Goal: Book appointment/travel/reservation

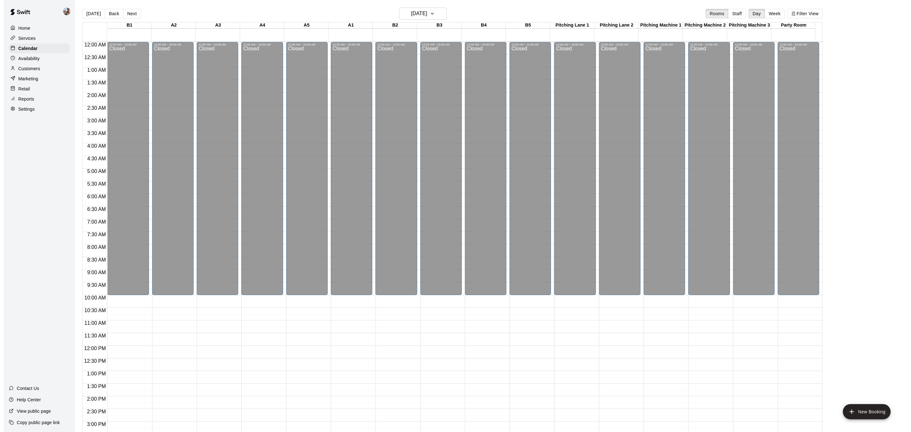
scroll to position [191, 0]
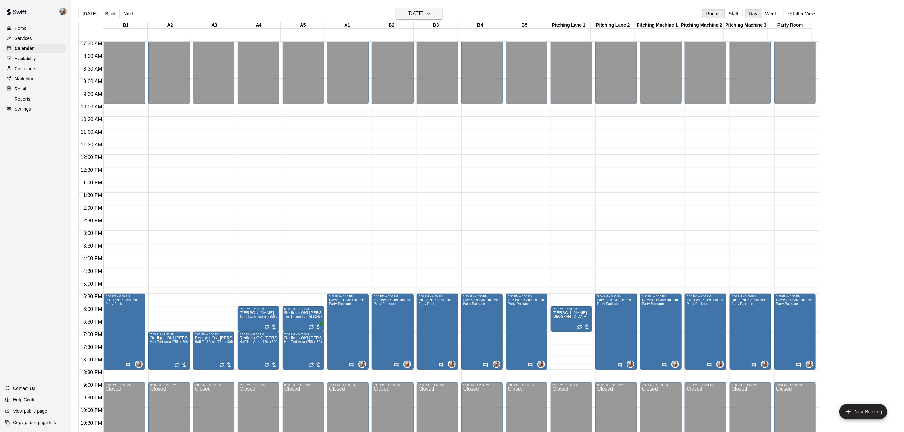
click at [431, 12] on icon "button" at bounding box center [428, 14] width 5 height 8
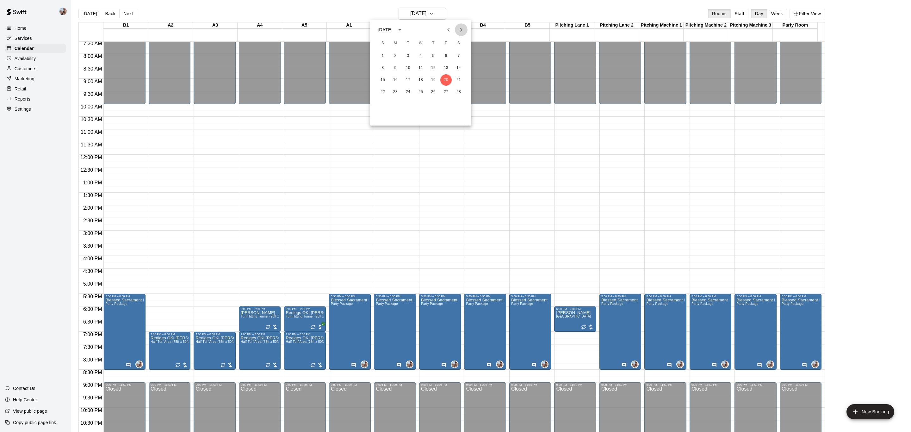
click at [460, 29] on icon "Next month" at bounding box center [461, 30] width 8 height 8
click at [451, 31] on icon "Previous month" at bounding box center [449, 30] width 8 height 8
click at [449, 31] on icon "Previous month" at bounding box center [448, 30] width 2 height 4
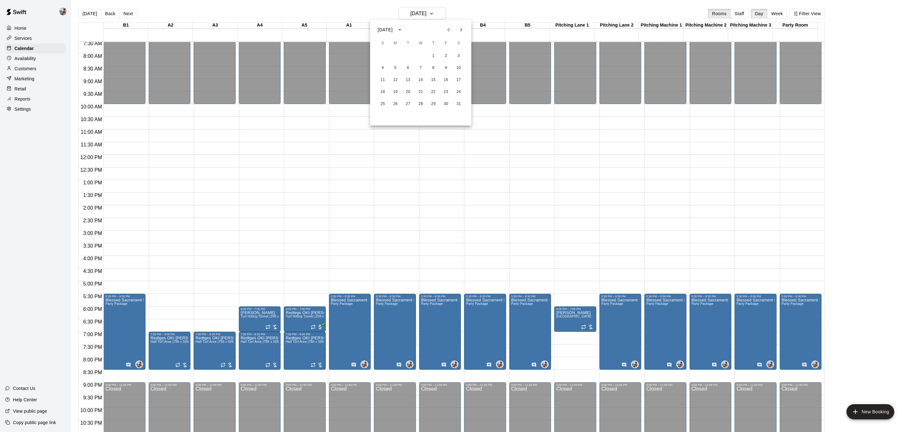
click at [449, 31] on icon "Previous month" at bounding box center [448, 30] width 2 height 4
click at [460, 54] on button "6" at bounding box center [458, 55] width 11 height 11
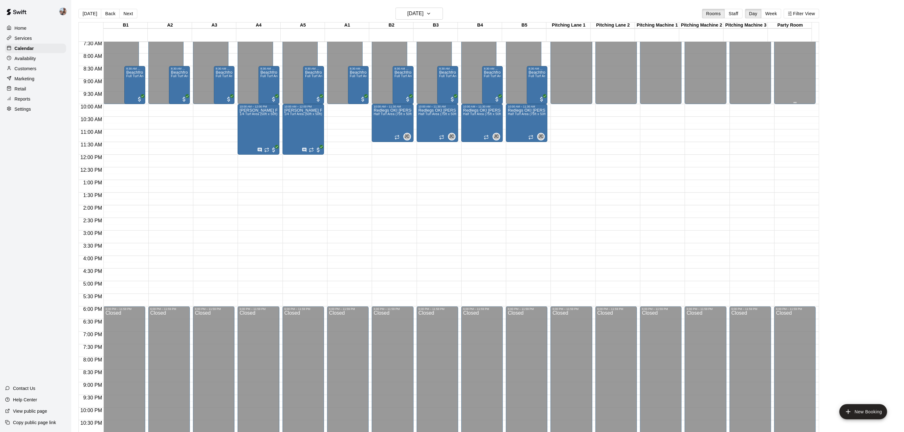
click at [815, 80] on div at bounding box center [797, 82] width 44 height 6
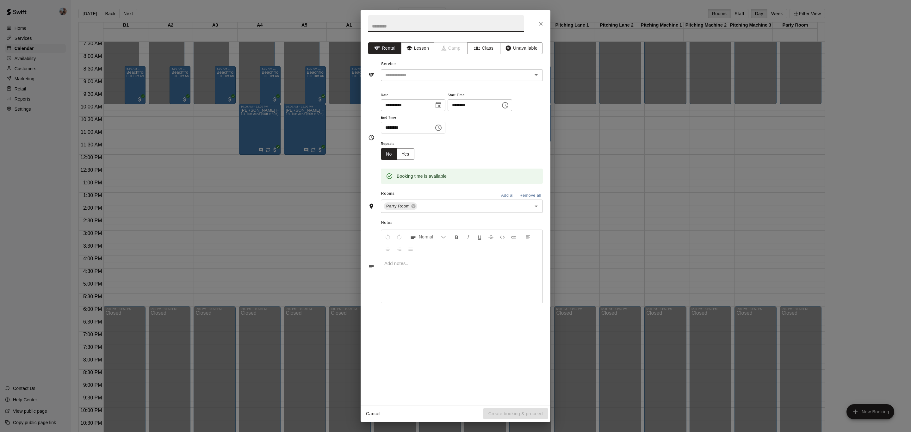
click at [442, 126] on icon "Choose time, selected time is 9:30 AM" at bounding box center [439, 128] width 8 height 8
click at [388, 140] on ul "12 01 02 03 04 05 06 07 08 09 10 11" at bounding box center [390, 170] width 18 height 73
click at [391, 140] on ul "12 01 02 03 04 05 06 07 08 09 10 11" at bounding box center [390, 170] width 18 height 73
click at [423, 151] on li "PM" at bounding box center [425, 153] width 15 height 12
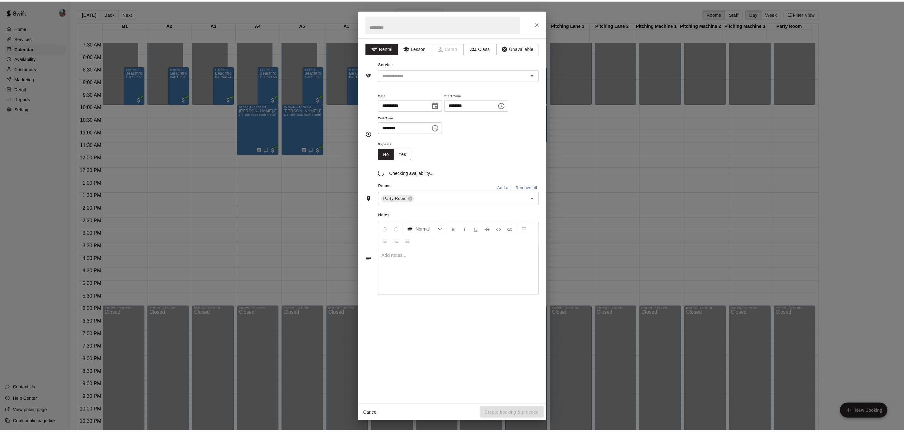
scroll to position [11, 0]
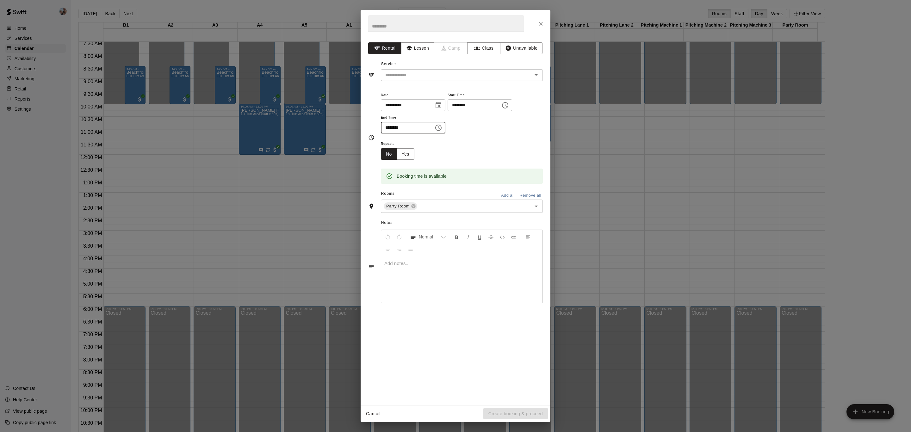
drag, startPoint x: 389, startPoint y: 126, endPoint x: 385, endPoint y: 127, distance: 4.4
click at [385, 127] on input "********" at bounding box center [405, 128] width 49 height 12
type input "********"
click at [374, 22] on input "text" at bounding box center [446, 23] width 156 height 17
type input "**********"
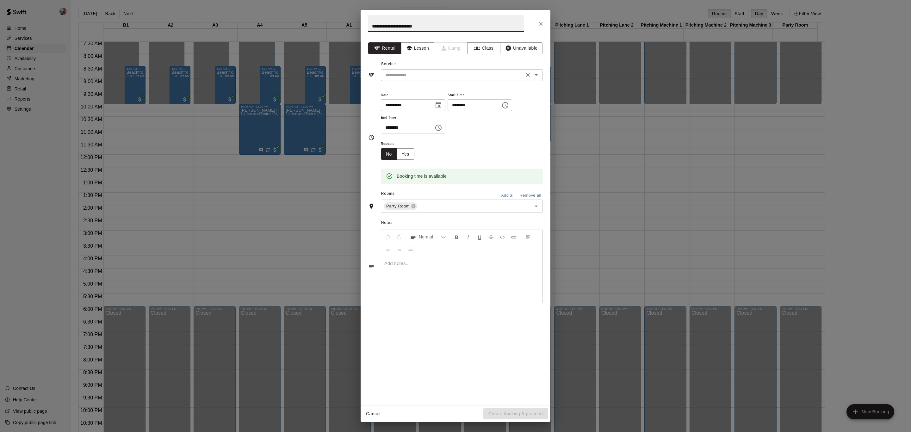
click at [413, 72] on input "text" at bounding box center [453, 75] width 140 height 8
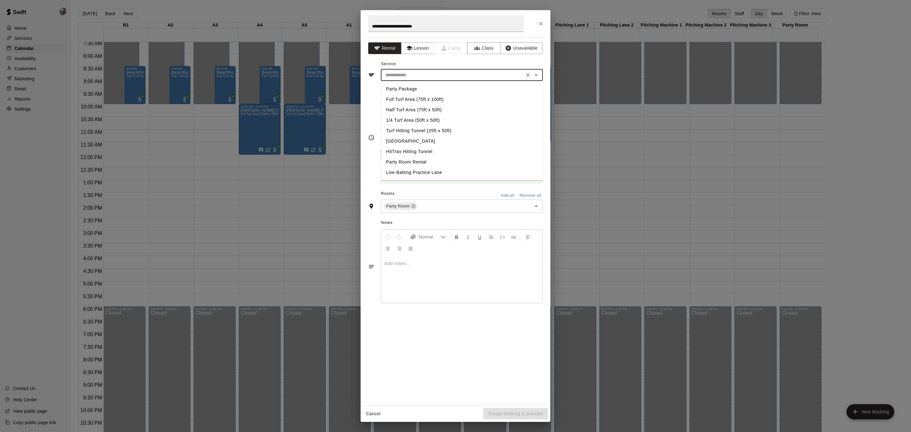
click at [416, 165] on li "Party Room Rental" at bounding box center [462, 162] width 162 height 10
type input "**********"
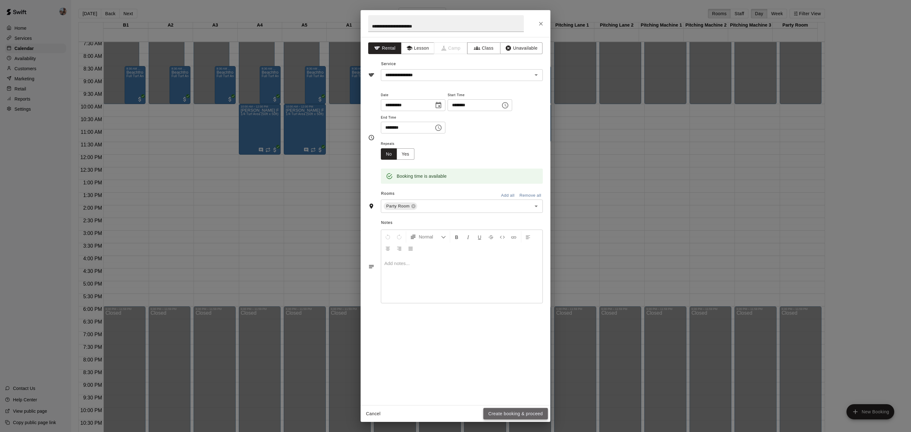
click at [511, 416] on button "Create booking & proceed" at bounding box center [515, 414] width 65 height 12
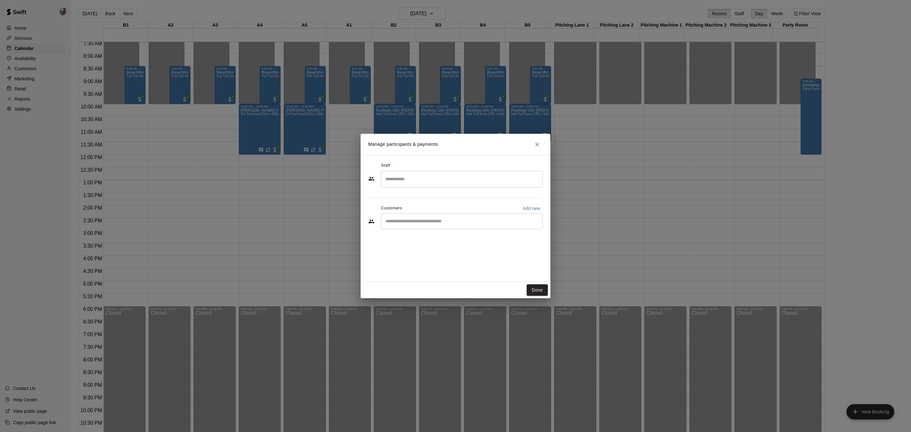
click at [409, 179] on input "Search staff" at bounding box center [462, 179] width 156 height 11
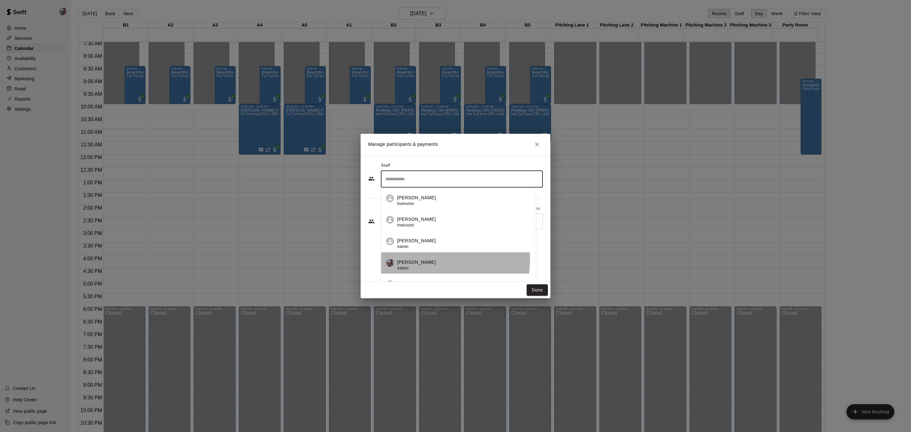
click at [423, 259] on p "[PERSON_NAME]" at bounding box center [416, 262] width 39 height 7
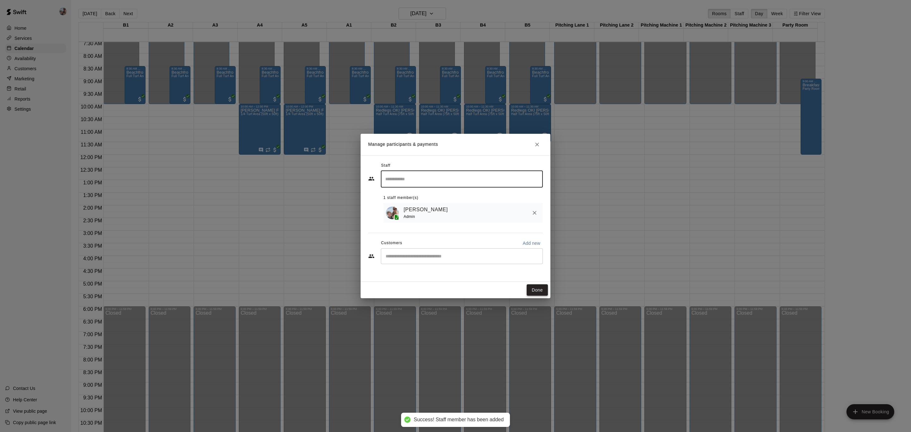
click at [536, 289] on button "Done" at bounding box center [537, 290] width 21 height 12
